Goal: Information Seeking & Learning: Learn about a topic

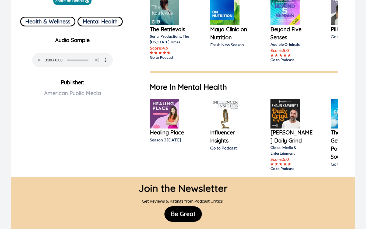
scroll to position [200, 0]
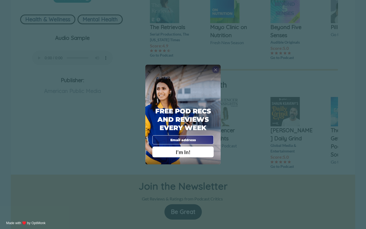
click at [216, 70] on span "X" at bounding box center [215, 69] width 3 height 5
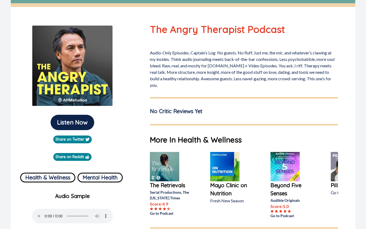
scroll to position [0, 0]
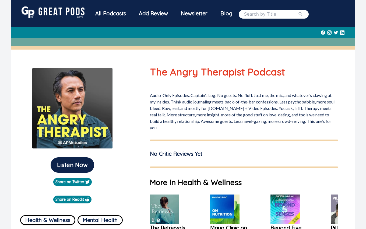
click at [244, 17] on input "search" at bounding box center [271, 14] width 54 height 6
type input "Kids ask dr friendtastic"
click at [298, 11] on button "submit" at bounding box center [300, 14] width 5 height 6
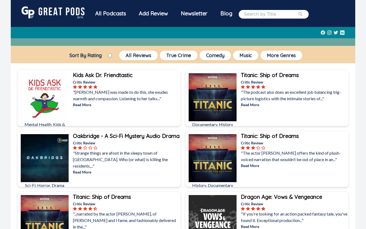
click at [92, 78] on b "Kids Ask Dr. Friendtastic" at bounding box center [103, 75] width 60 height 7
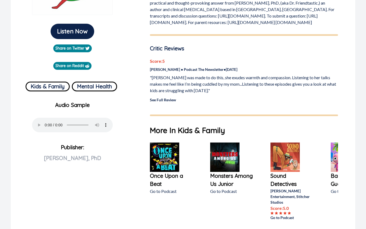
scroll to position [134, 0]
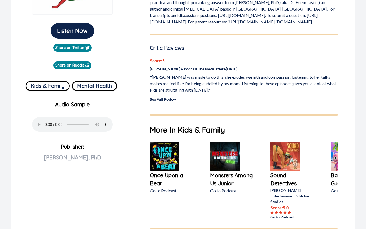
click at [158, 101] on link "See Full Review" at bounding box center [163, 99] width 26 height 5
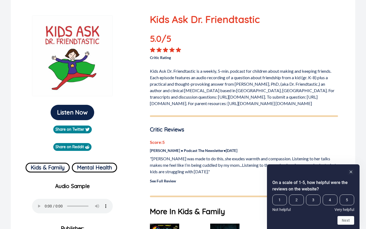
scroll to position [23, 0]
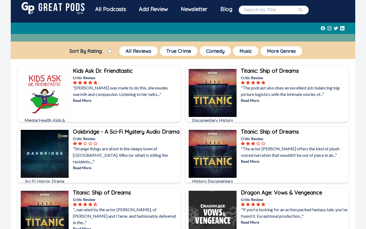
scroll to position [13, 0]
